Goal: Check status: Check status

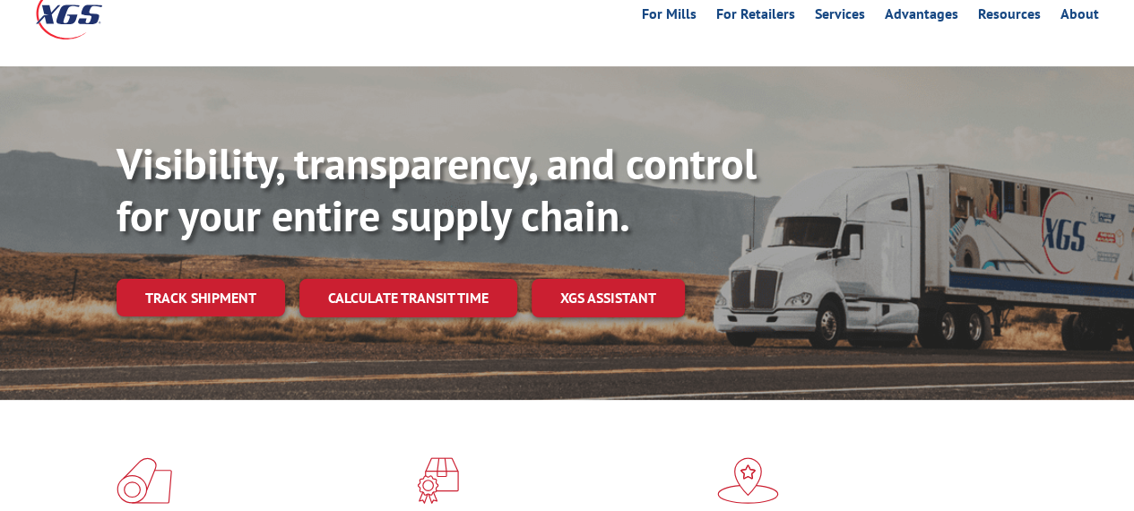
scroll to position [119, 0]
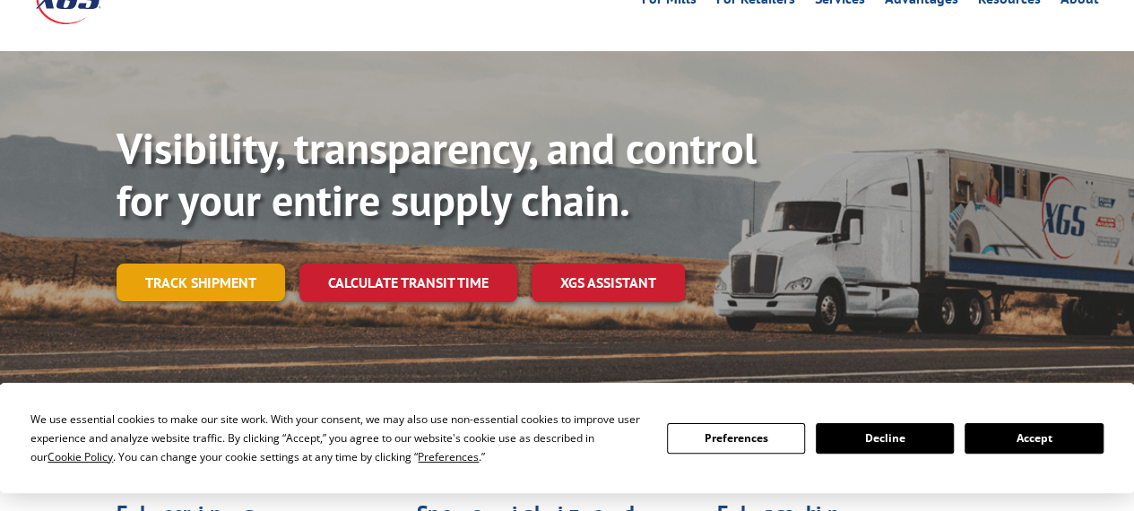
click at [235, 264] on link "Track shipment" at bounding box center [201, 283] width 169 height 38
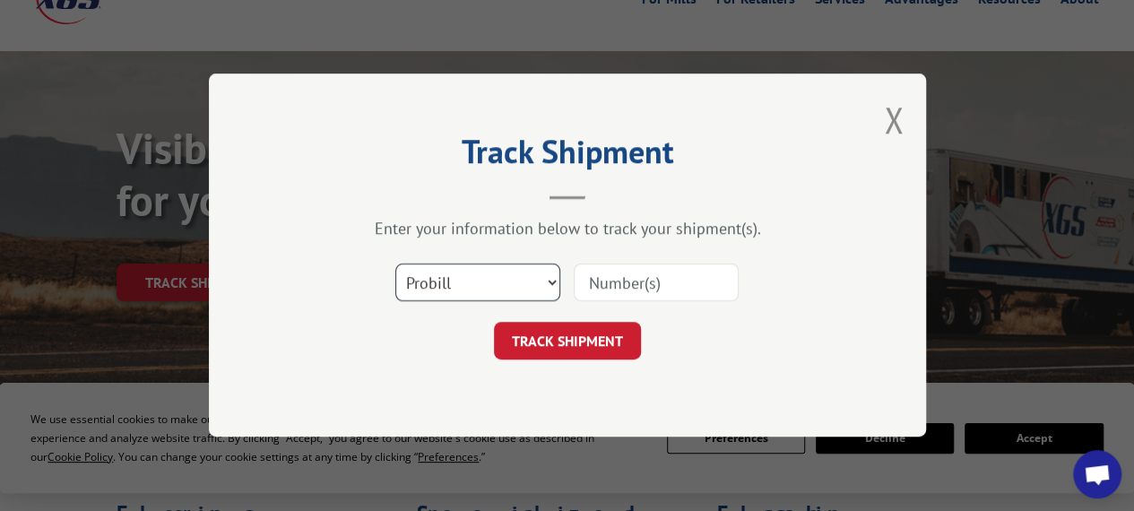
click at [511, 287] on select "Select category... Probill BOL PO" at bounding box center [477, 284] width 165 height 38
select select "bol"
click at [395, 265] on select "Select category... Probill BOL PO" at bounding box center [477, 284] width 165 height 38
click at [694, 281] on input at bounding box center [656, 284] width 165 height 38
drag, startPoint x: 693, startPoint y: 280, endPoint x: 647, endPoint y: 275, distance: 45.9
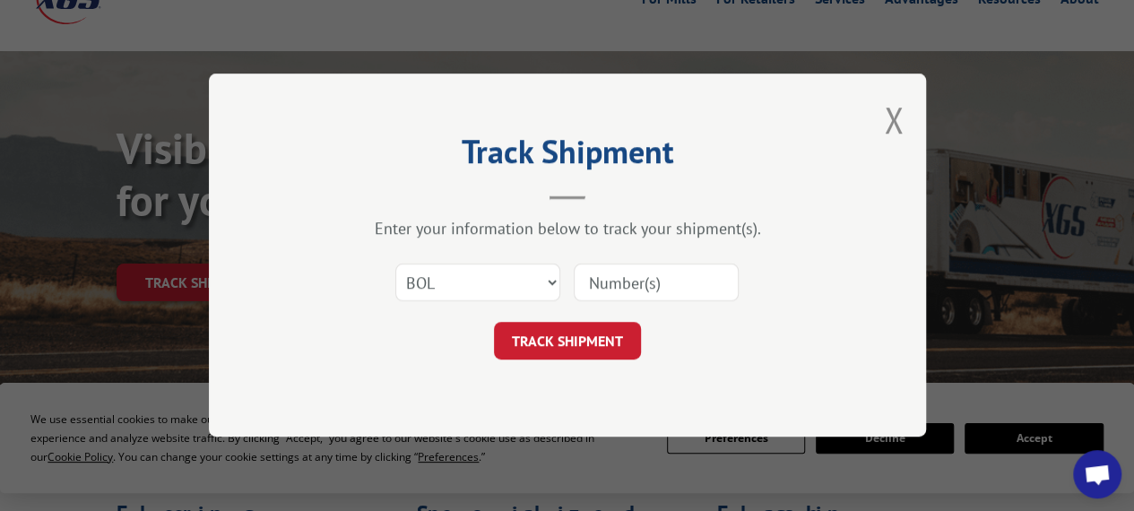
paste input "1000062155"
type input "1000062155"
click at [598, 343] on button "TRACK SHIPMENT" at bounding box center [567, 342] width 147 height 38
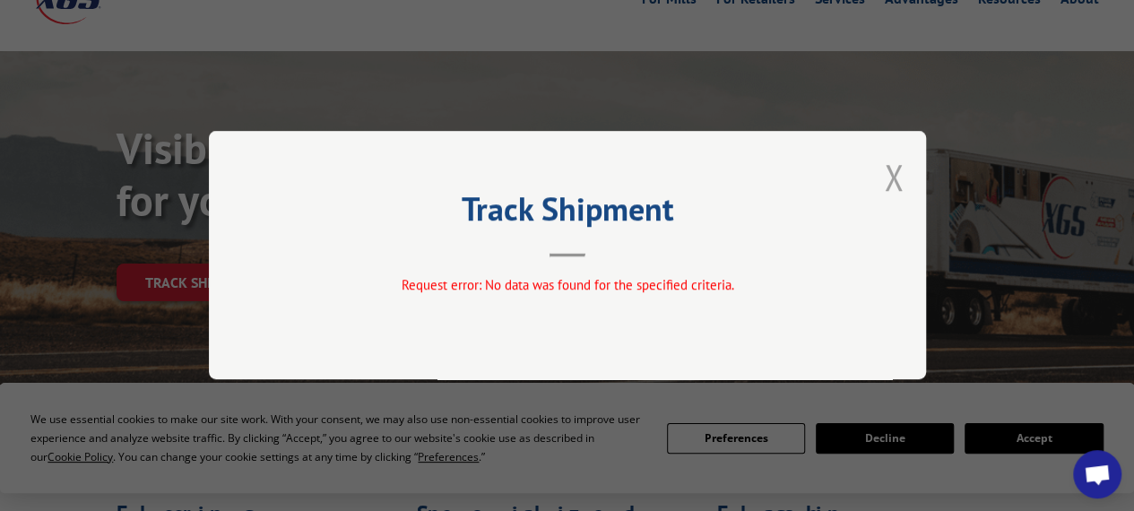
click at [891, 169] on button "Close modal" at bounding box center [894, 177] width 20 height 48
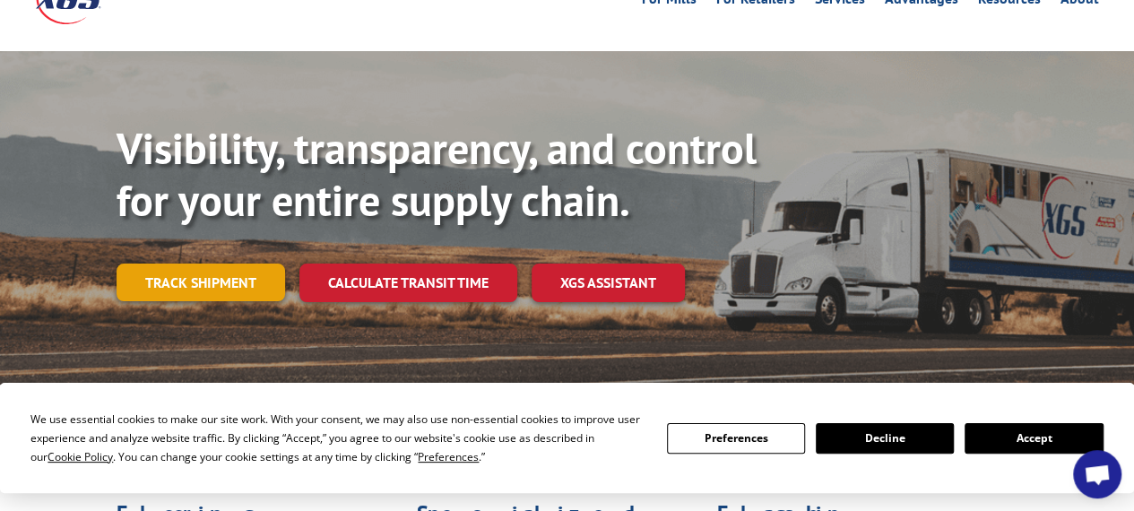
click at [208, 264] on link "Track shipment" at bounding box center [201, 283] width 169 height 38
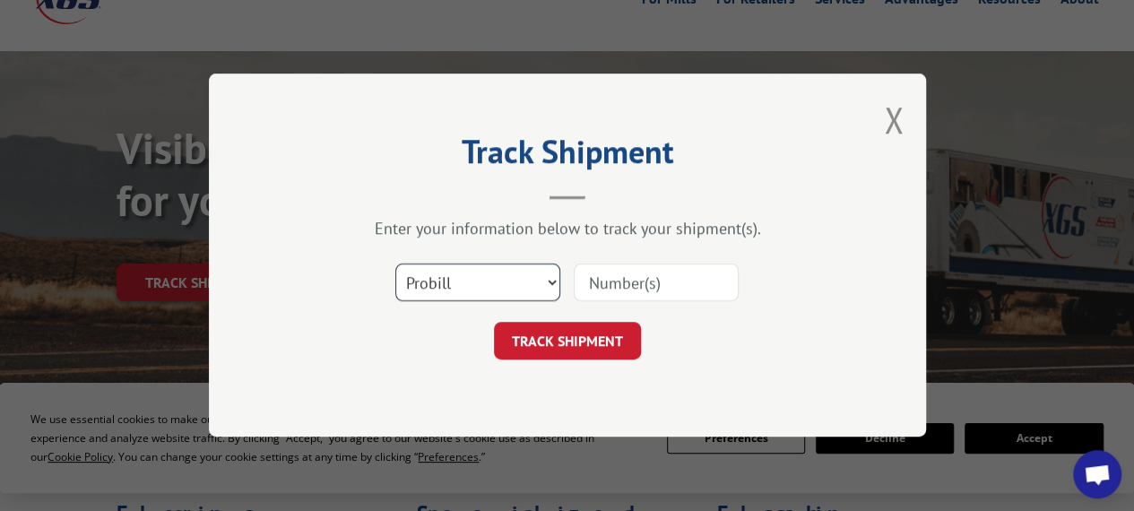
drag, startPoint x: 501, startPoint y: 299, endPoint x: 498, endPoint y: 288, distance: 11.3
click at [501, 299] on select "Select category... Probill BOL PO" at bounding box center [477, 284] width 165 height 38
select select "po"
click at [395, 265] on select "Select category... Probill BOL PO" at bounding box center [477, 284] width 165 height 38
click at [640, 284] on input at bounding box center [656, 284] width 165 height 38
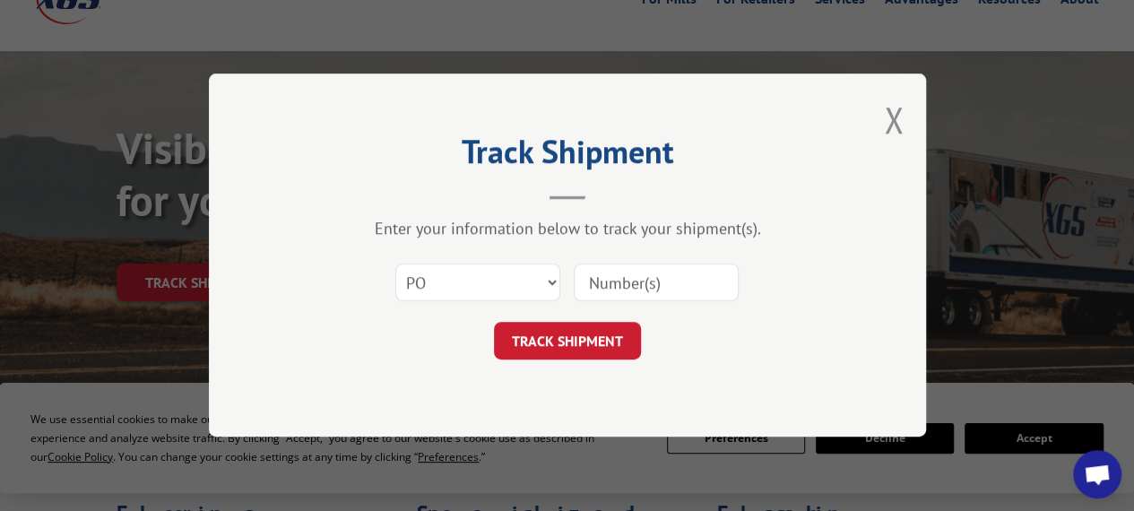
paste input "17693297"
type input "17693297"
click at [576, 340] on button "TRACK SHIPMENT" at bounding box center [567, 342] width 147 height 38
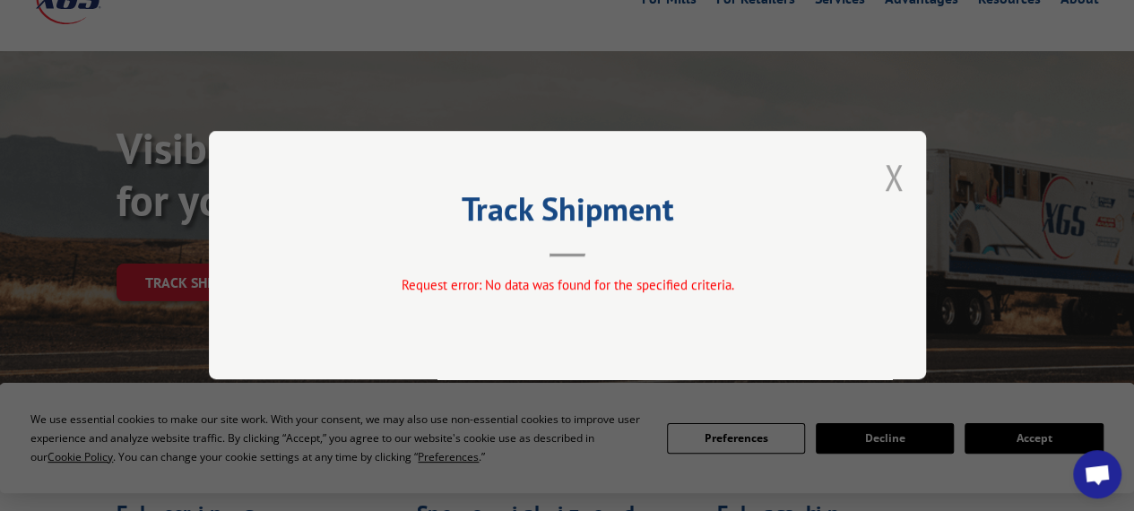
click at [893, 174] on button "Close modal" at bounding box center [894, 177] width 20 height 48
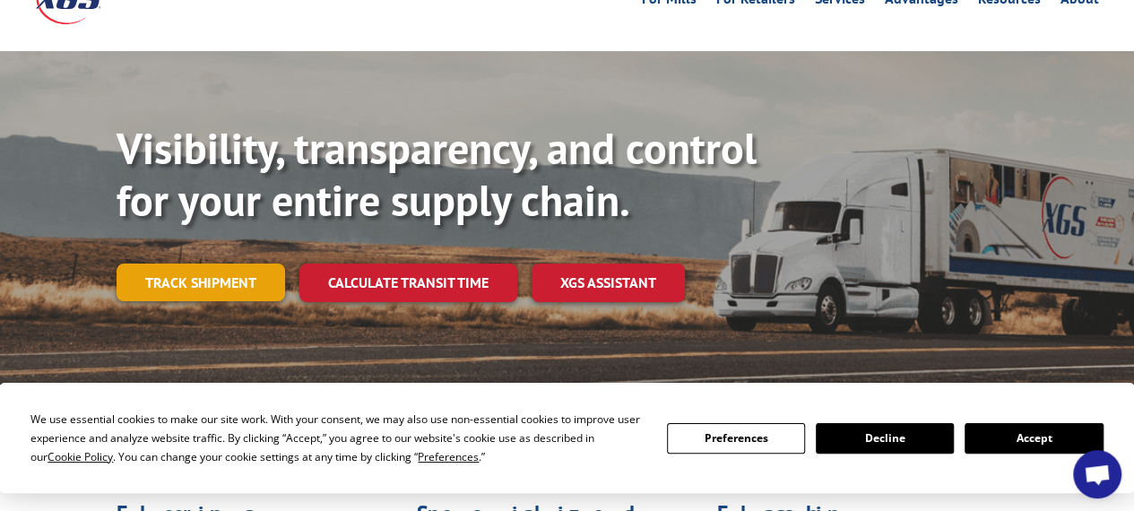
click at [241, 264] on link "Track shipment" at bounding box center [201, 283] width 169 height 38
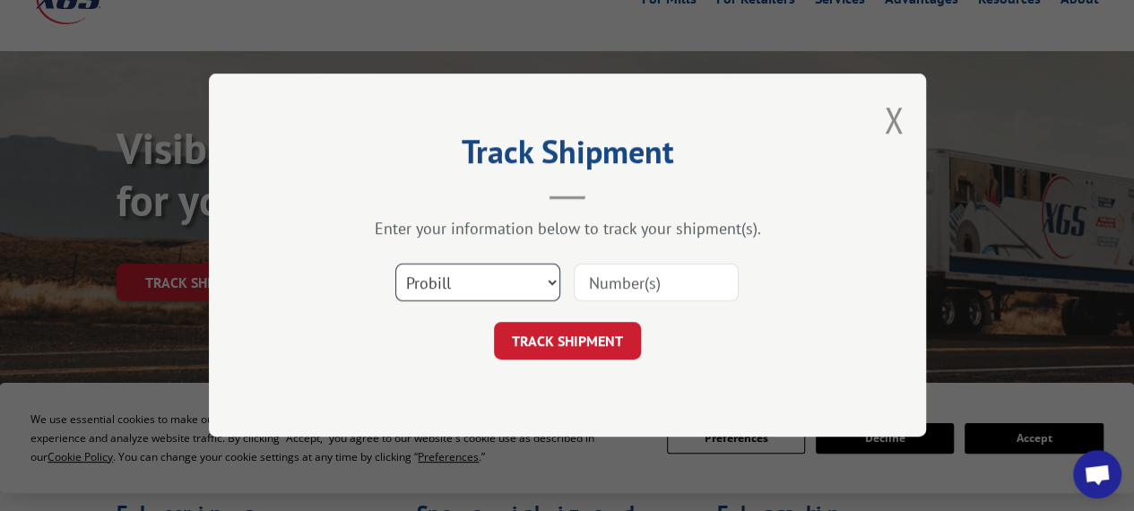
click at [449, 290] on select "Select category... Probill BOL PO" at bounding box center [477, 284] width 165 height 38
select select "bol"
click at [395, 265] on select "Select category... Probill BOL PO" at bounding box center [477, 284] width 165 height 38
click at [690, 284] on input at bounding box center [656, 284] width 165 height 38
paste input "17693297"
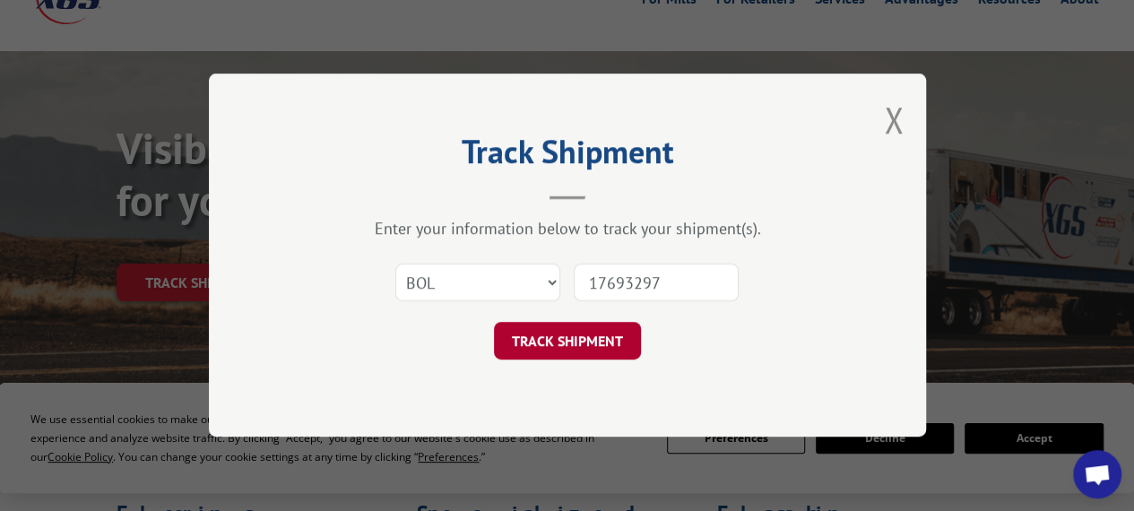
type input "17693297"
click at [580, 344] on button "TRACK SHIPMENT" at bounding box center [567, 342] width 147 height 38
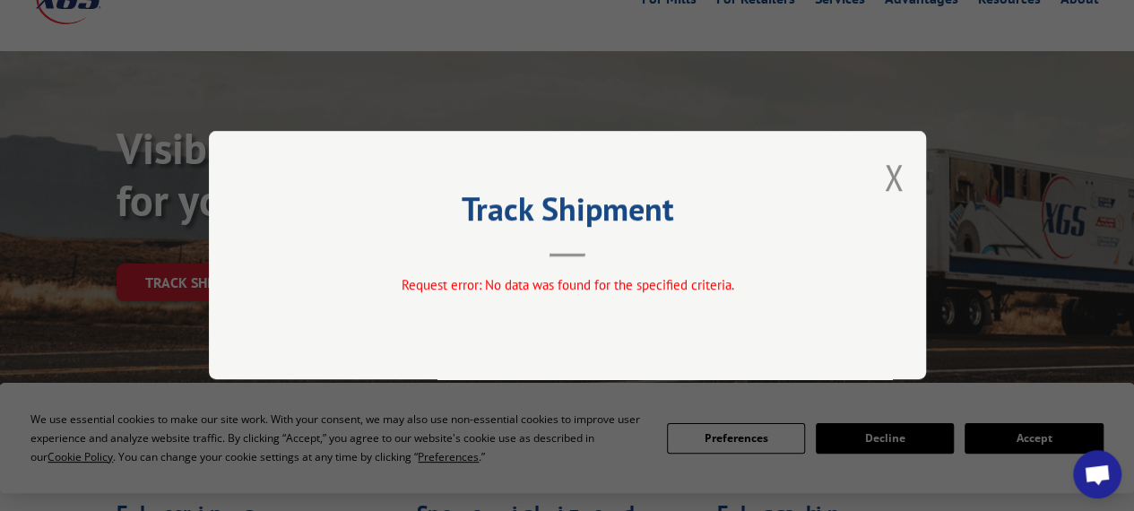
click at [882, 175] on div "Track Shipment Request error: No data was found for the specified criteria." at bounding box center [567, 255] width 717 height 248
click at [891, 177] on button "Close modal" at bounding box center [894, 177] width 20 height 48
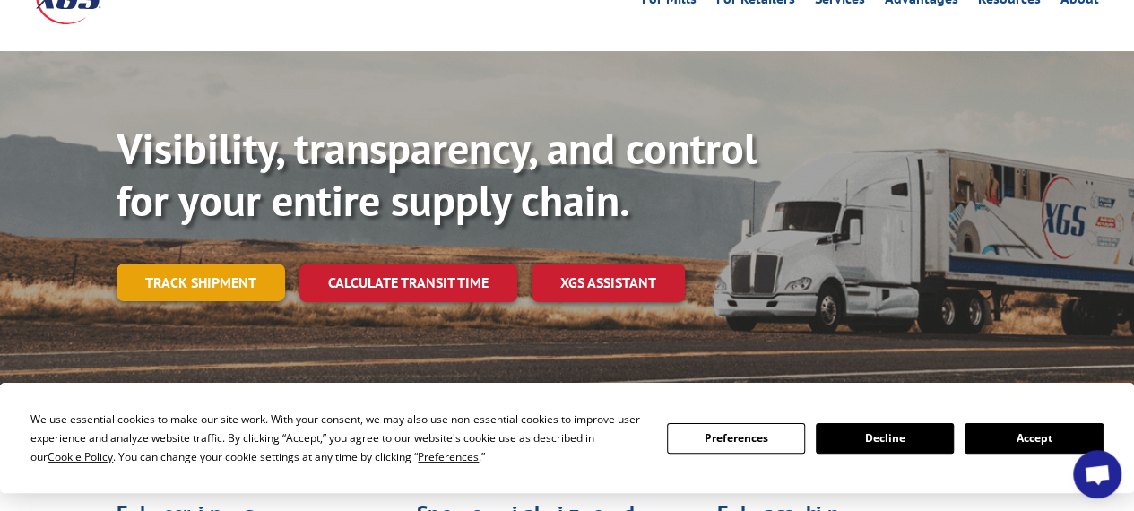
click at [210, 264] on link "Track shipment" at bounding box center [201, 283] width 169 height 38
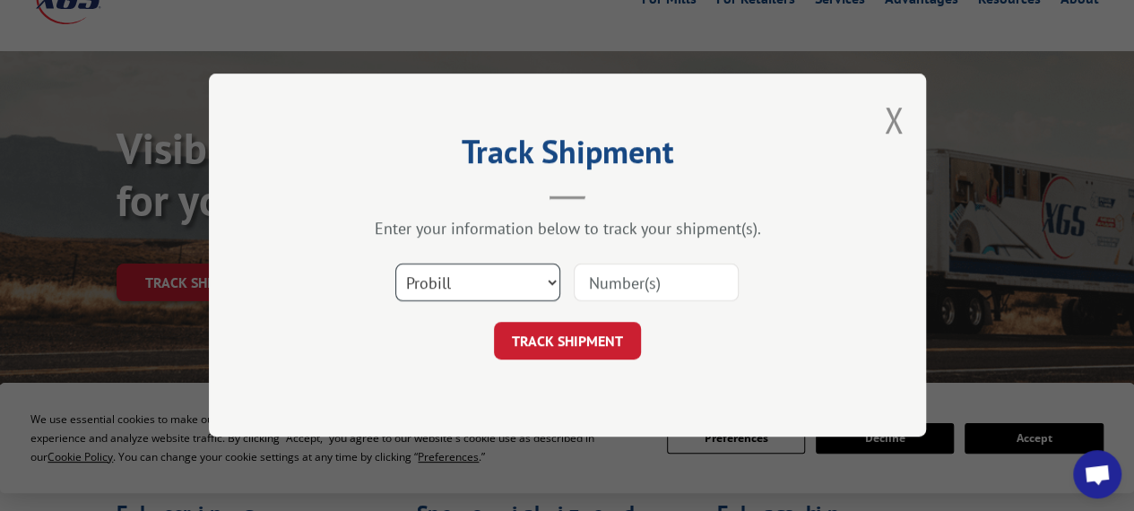
click at [468, 288] on select "Select category... Probill BOL PO" at bounding box center [477, 284] width 165 height 38
click at [649, 282] on input at bounding box center [656, 284] width 165 height 38
paste input "17693297"
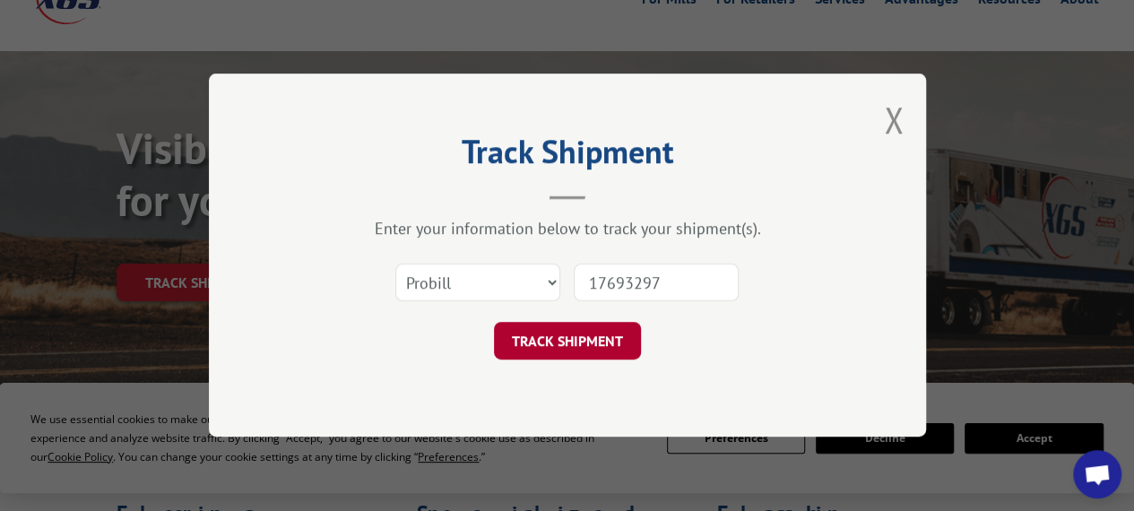
type input "17693297"
click at [565, 343] on button "TRACK SHIPMENT" at bounding box center [567, 342] width 147 height 38
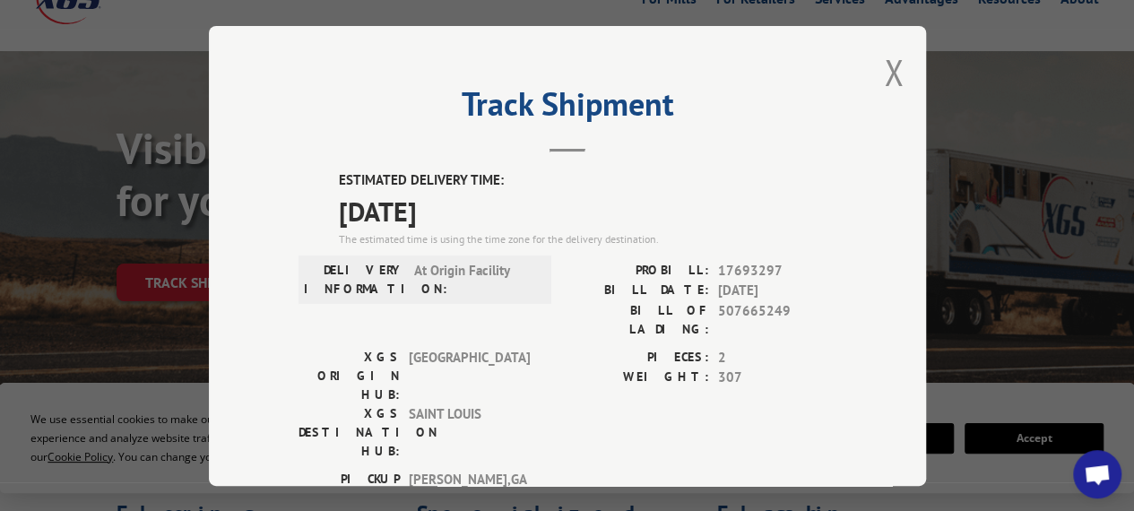
scroll to position [30, 0]
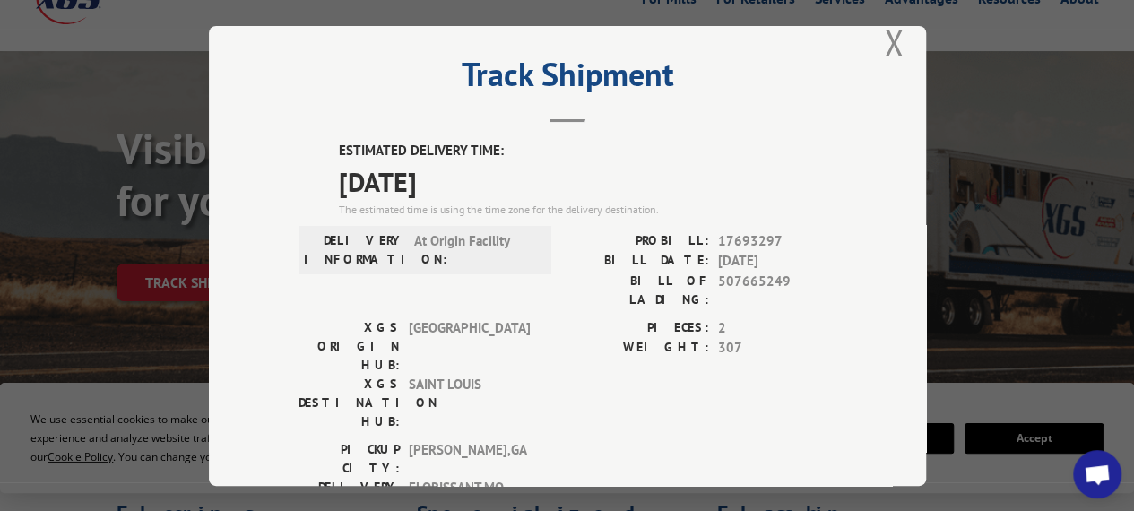
click at [582, 169] on span "[DATE]" at bounding box center [588, 180] width 498 height 40
click at [873, 33] on div "Track Shipment ESTIMATED DELIVERY TIME: [DATE] The estimated time is using the …" at bounding box center [567, 256] width 717 height 460
click at [884, 39] on button "Close modal" at bounding box center [894, 43] width 20 height 48
